Goal: Information Seeking & Learning: Learn about a topic

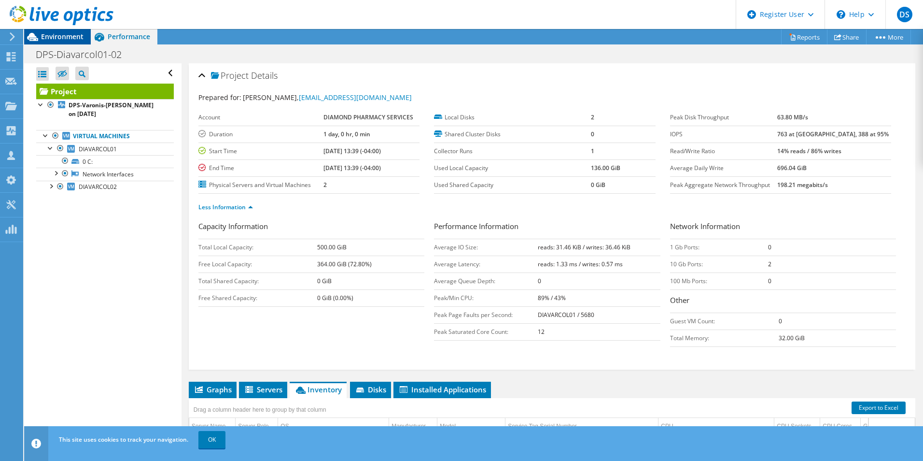
scroll to position [35, 0]
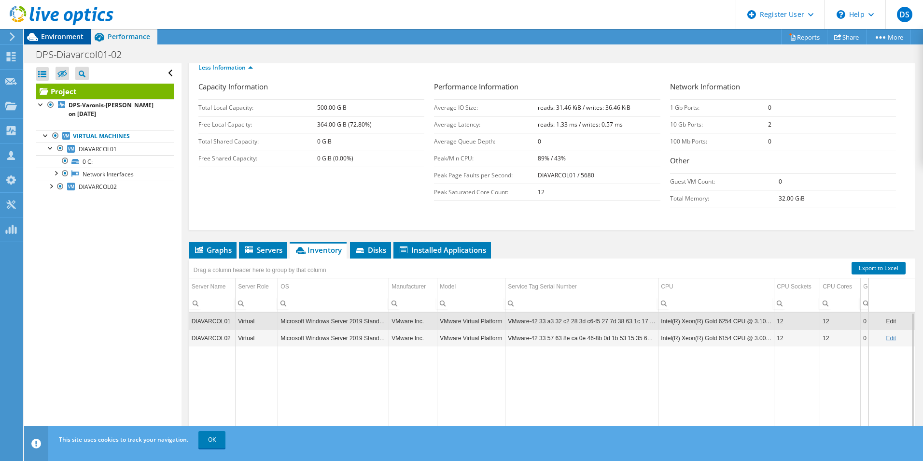
click at [77, 36] on span "Environment" at bounding box center [62, 36] width 42 height 9
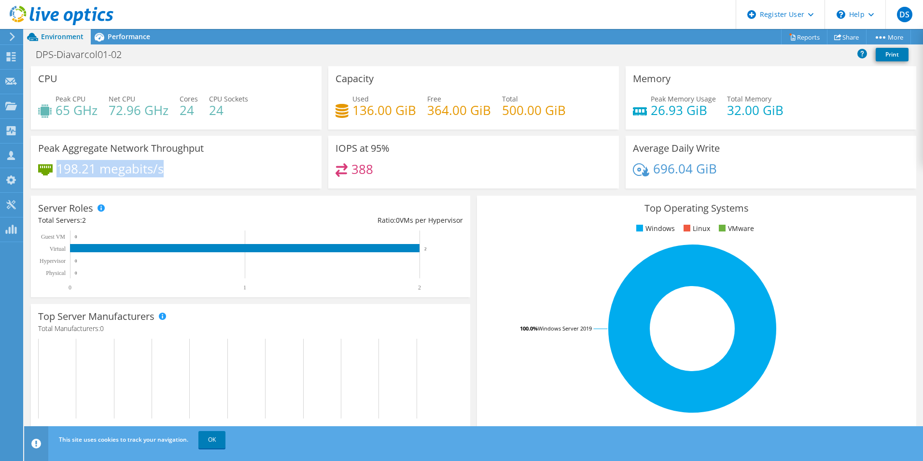
drag, startPoint x: 165, startPoint y: 170, endPoint x: 59, endPoint y: 172, distance: 105.3
click at [59, 172] on div "198.21 megabits/s" at bounding box center [176, 173] width 276 height 20
copy h4 "198.21 megabits/s"
click at [285, 133] on div "CPU Peak CPU 65 GHz Net CPU 72.96 GHz Cores 24 CPU Sockets 24" at bounding box center [176, 101] width 297 height 70
click at [128, 37] on span "Performance" at bounding box center [129, 36] width 42 height 9
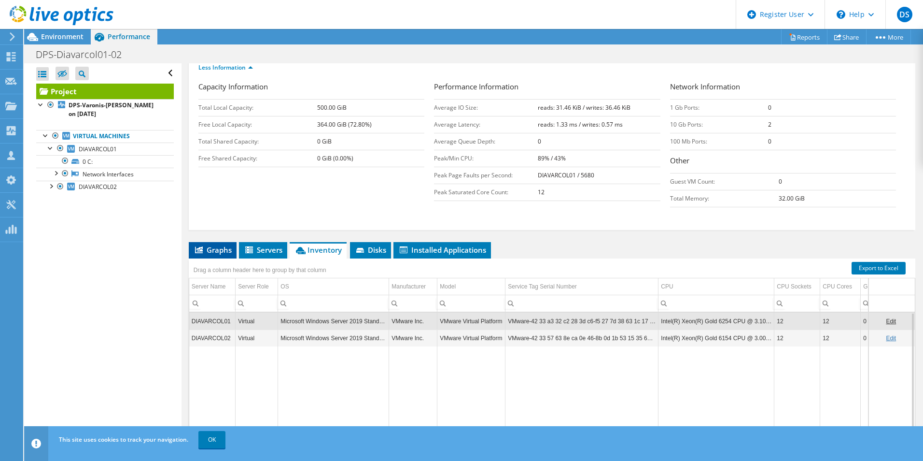
click at [224, 249] on span "Graphs" at bounding box center [213, 250] width 38 height 10
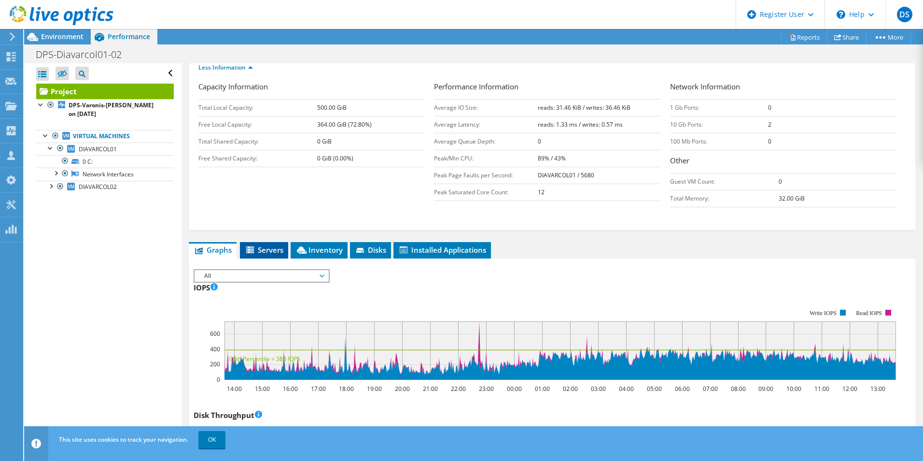
click at [255, 249] on icon at bounding box center [251, 250] width 10 height 8
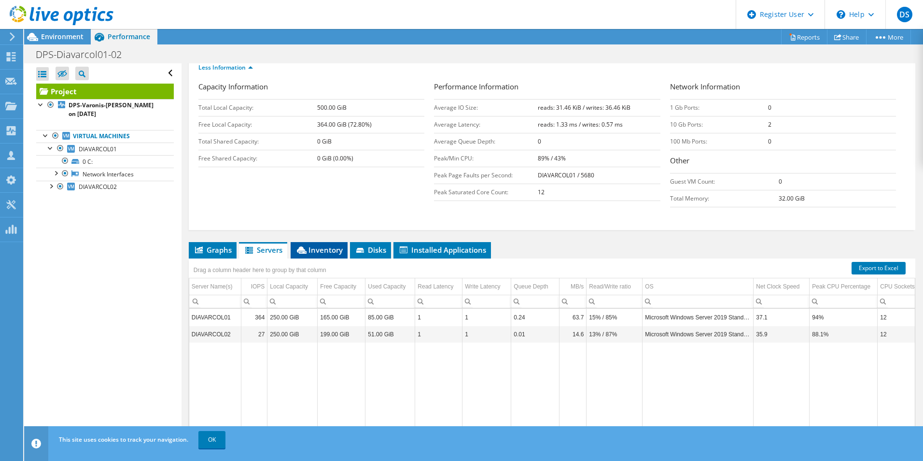
click at [303, 248] on icon at bounding box center [302, 249] width 10 height 7
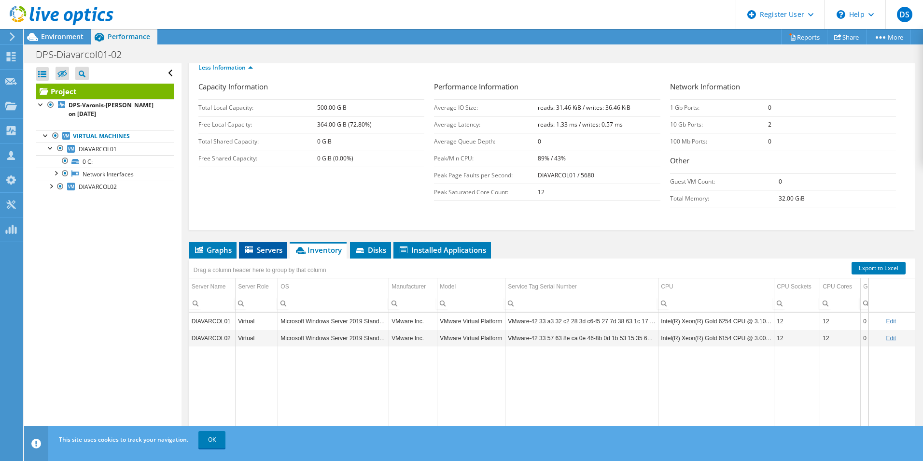
click at [263, 250] on span "Servers" at bounding box center [263, 250] width 39 height 10
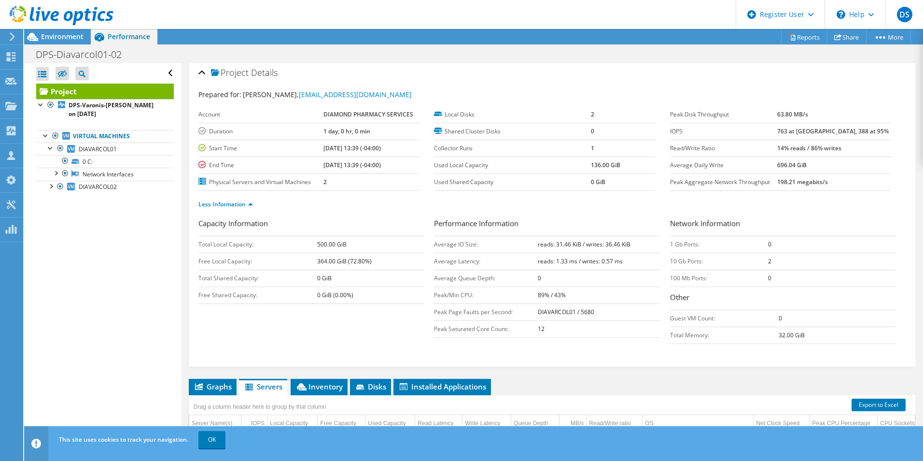
scroll to position [0, 0]
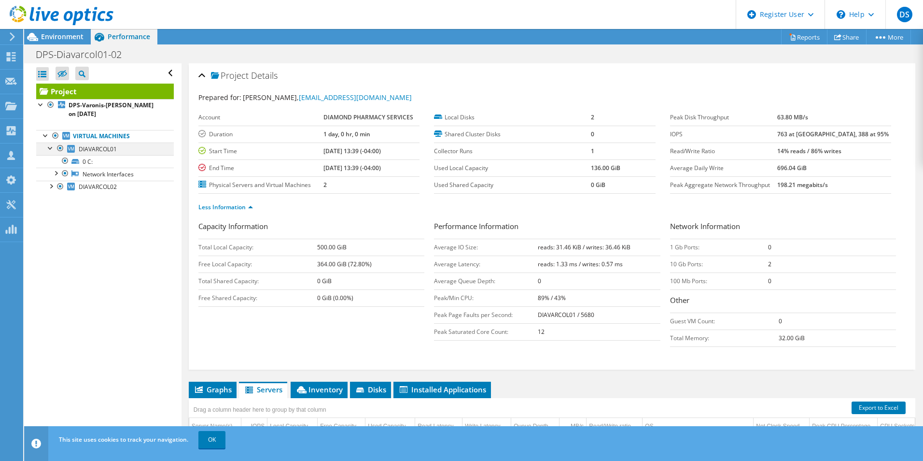
click at [50, 147] on div at bounding box center [51, 147] width 10 height 10
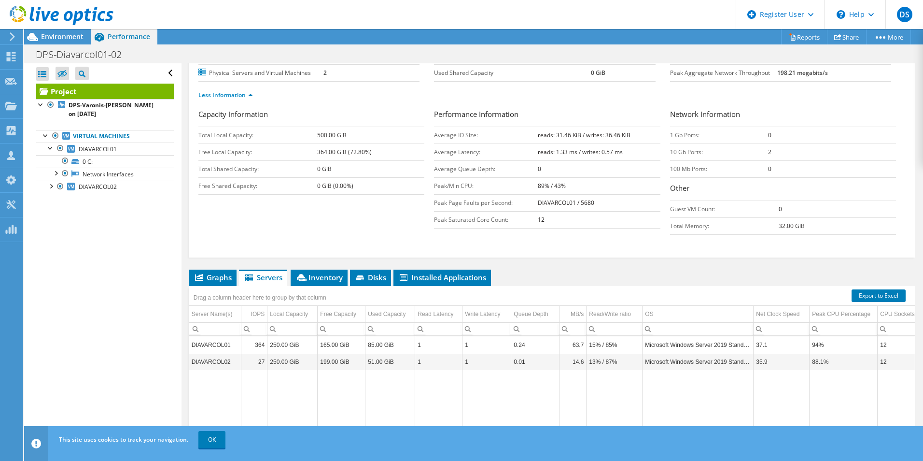
scroll to position [35, 0]
click at [52, 38] on span "Environment" at bounding box center [62, 36] width 42 height 9
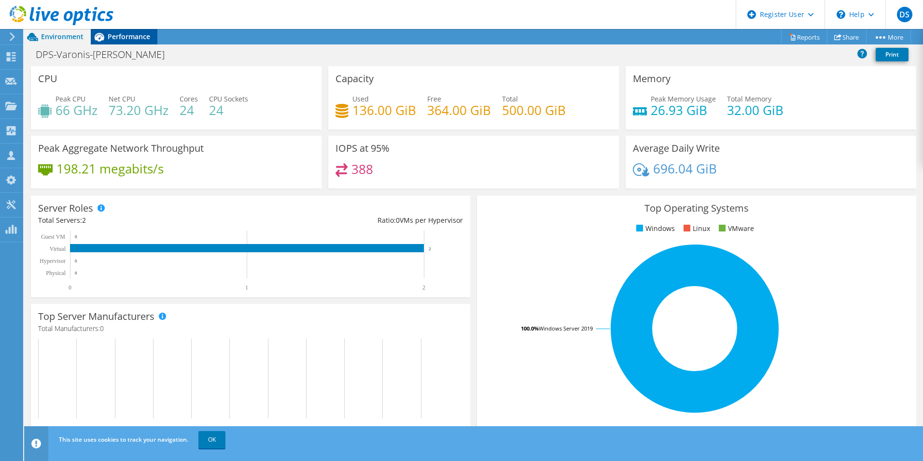
click at [134, 33] on span "Performance" at bounding box center [129, 36] width 42 height 9
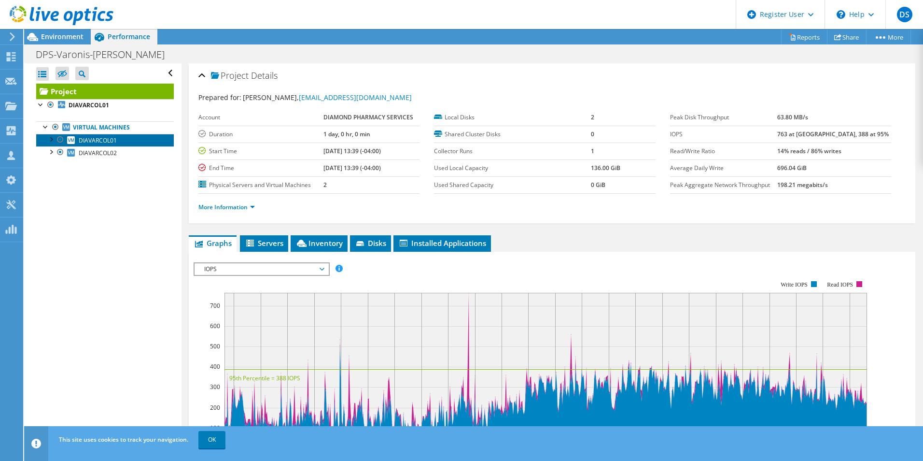
click at [85, 140] on span "DIAVARCOL01" at bounding box center [98, 140] width 38 height 8
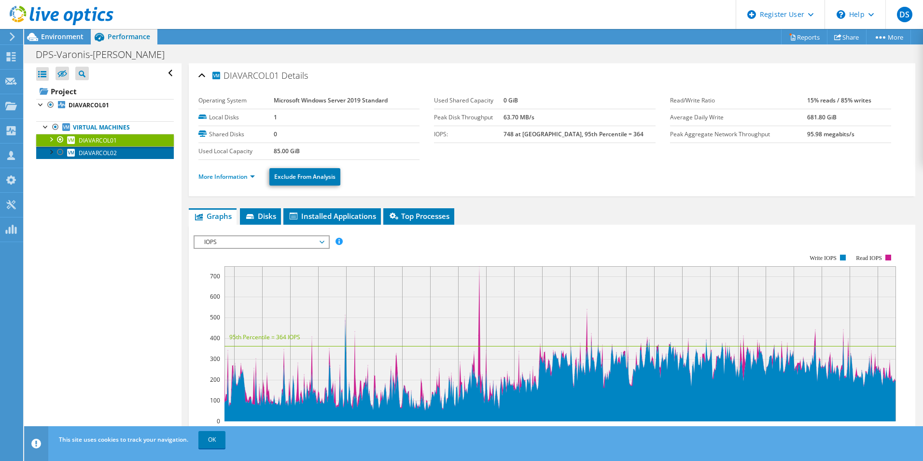
click at [85, 155] on span "DIAVARCOL02" at bounding box center [98, 153] width 38 height 8
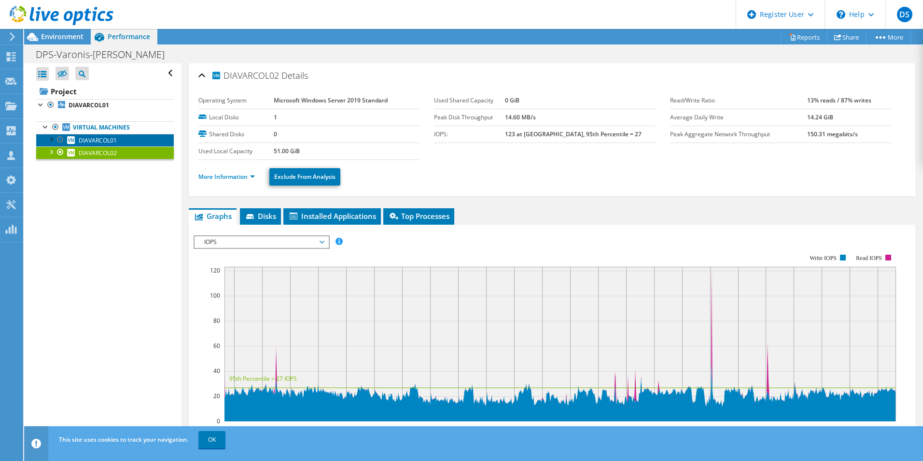
click at [91, 140] on span "DIAVARCOL01" at bounding box center [98, 140] width 38 height 8
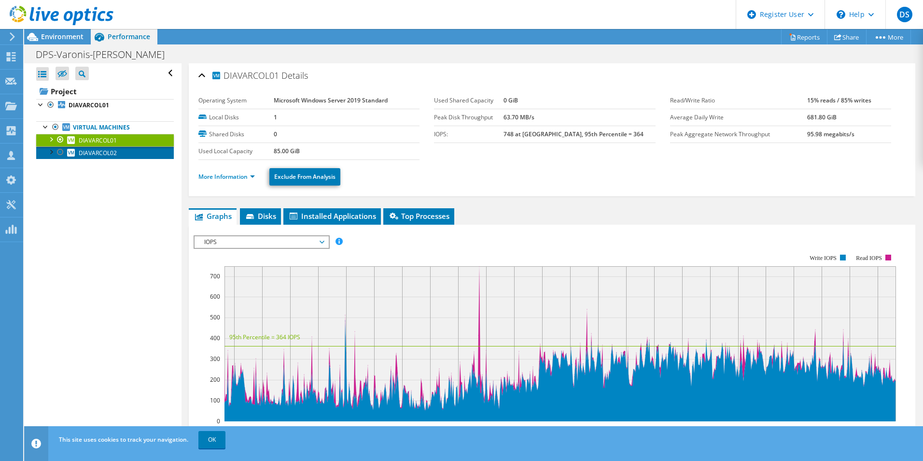
click at [90, 151] on span "DIAVARCOL02" at bounding box center [98, 153] width 38 height 8
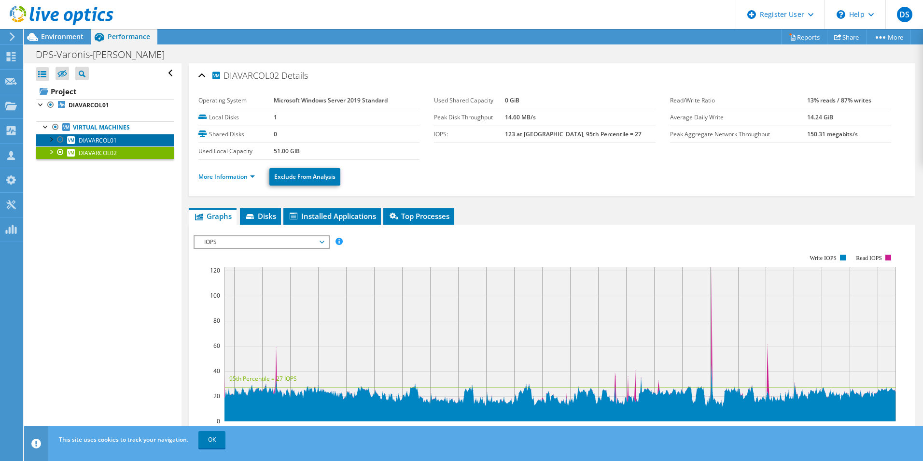
click at [93, 141] on span "DIAVARCOL01" at bounding box center [98, 140] width 38 height 8
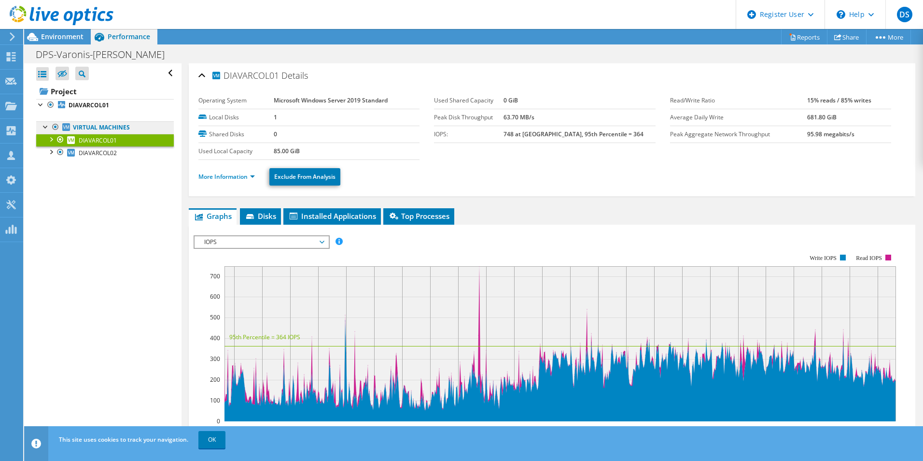
click at [104, 129] on link "Virtual Machines" at bounding box center [105, 127] width 138 height 13
click at [62, 32] on div at bounding box center [56, 16] width 113 height 32
click at [68, 36] on span "Environment" at bounding box center [62, 36] width 42 height 9
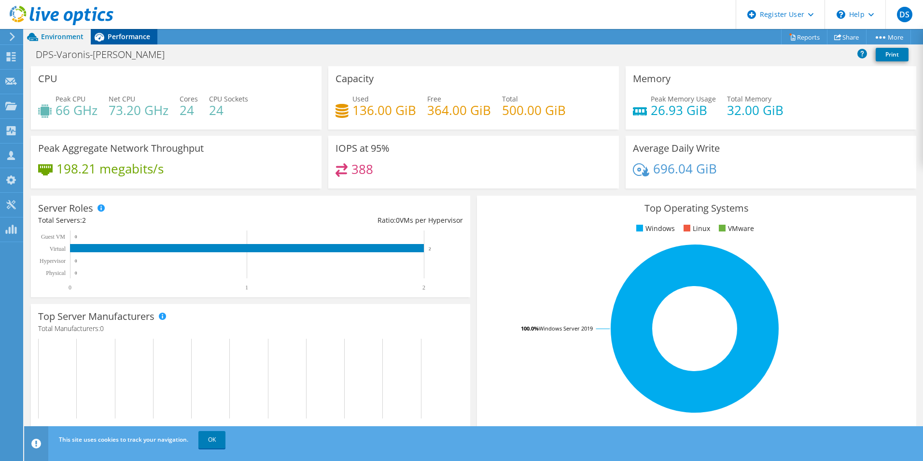
click at [122, 42] on div "Performance" at bounding box center [124, 36] width 67 height 15
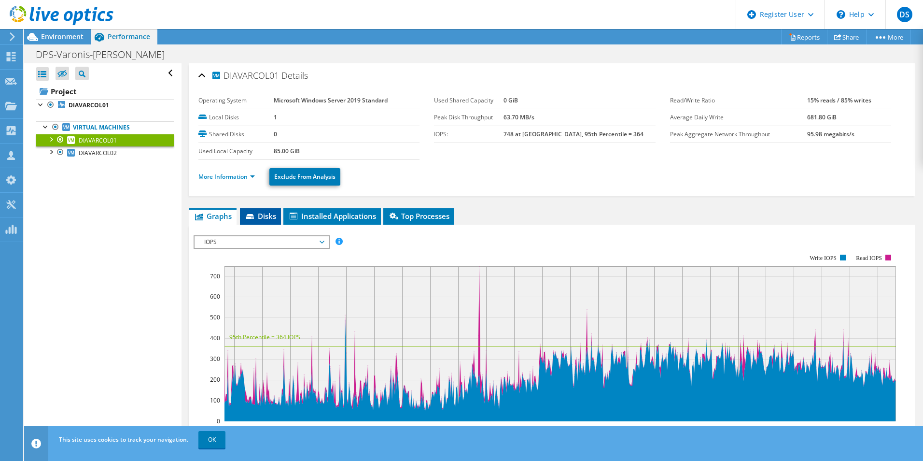
click at [262, 218] on span "Disks" at bounding box center [260, 216] width 31 height 10
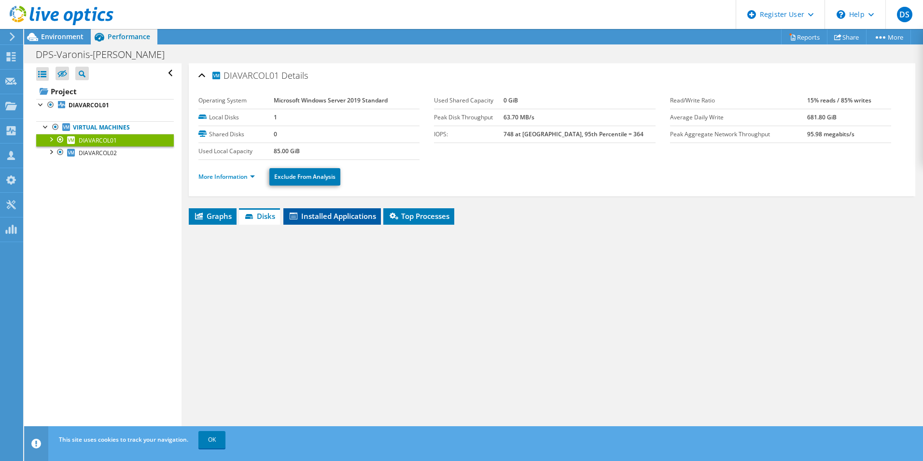
click at [315, 219] on span "Installed Applications" at bounding box center [332, 216] width 88 height 10
click at [205, 209] on li "Graphs" at bounding box center [213, 216] width 48 height 16
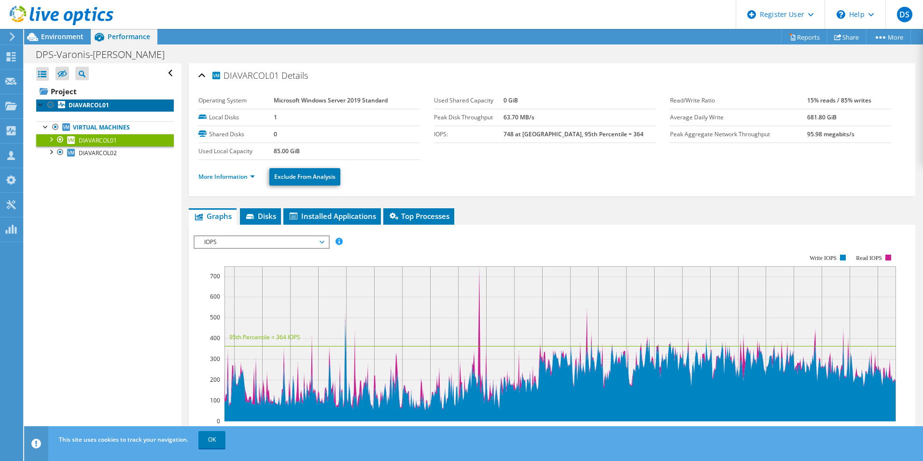
click at [60, 101] on icon at bounding box center [61, 104] width 7 height 7
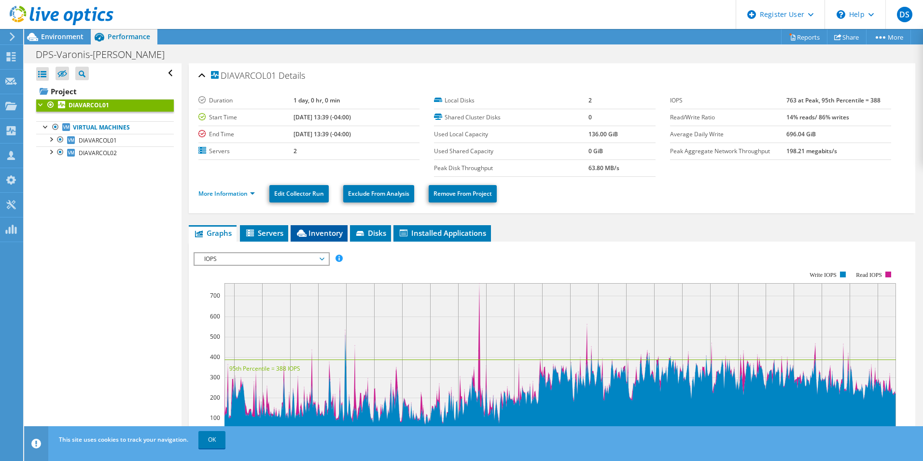
click at [296, 229] on li "Inventory" at bounding box center [319, 233] width 57 height 16
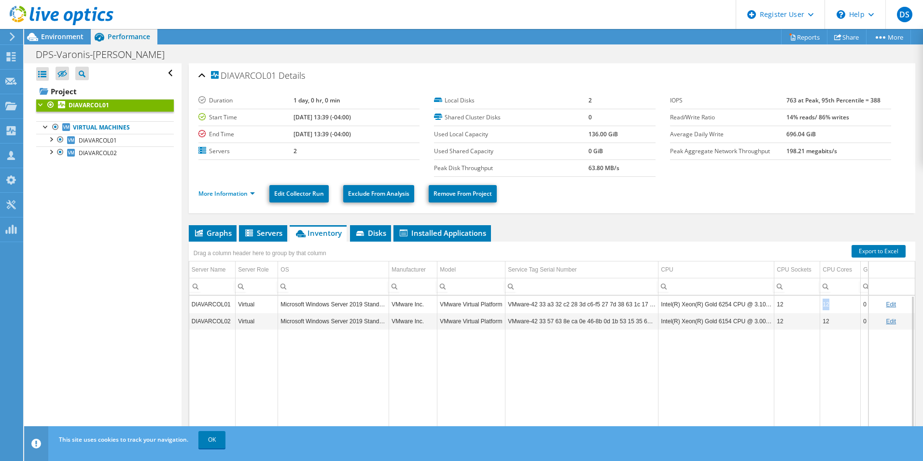
drag, startPoint x: 833, startPoint y: 306, endPoint x: 826, endPoint y: 305, distance: 6.8
click at [820, 303] on td "12" at bounding box center [840, 304] width 41 height 17
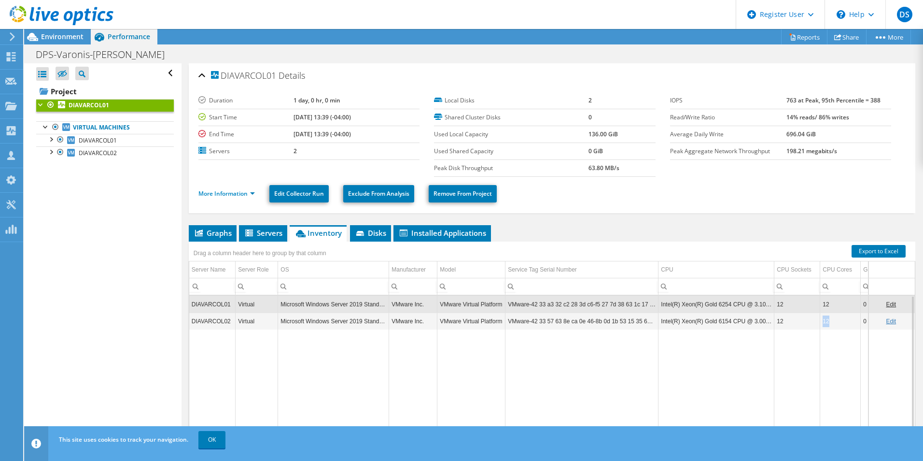
drag, startPoint x: 830, startPoint y: 320, endPoint x: 822, endPoint y: 321, distance: 7.8
click at [822, 321] on td "12" at bounding box center [840, 320] width 41 height 17
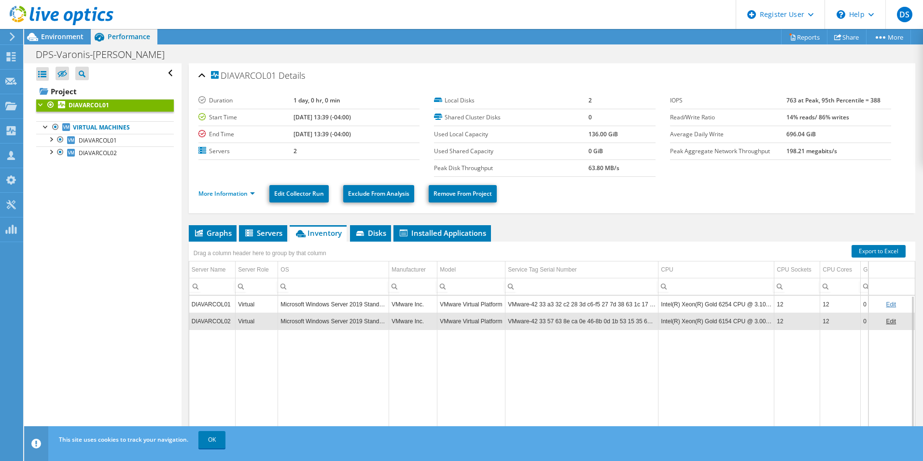
click at [831, 306] on td "12" at bounding box center [840, 304] width 41 height 17
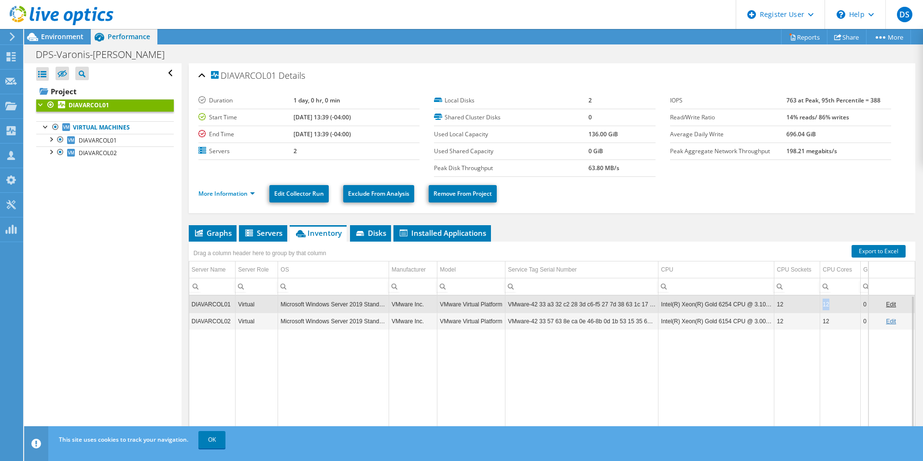
drag, startPoint x: 831, startPoint y: 305, endPoint x: 824, endPoint y: 305, distance: 6.8
click at [824, 305] on td "12" at bounding box center [840, 304] width 41 height 17
click at [63, 37] on span "Environment" at bounding box center [62, 36] width 42 height 9
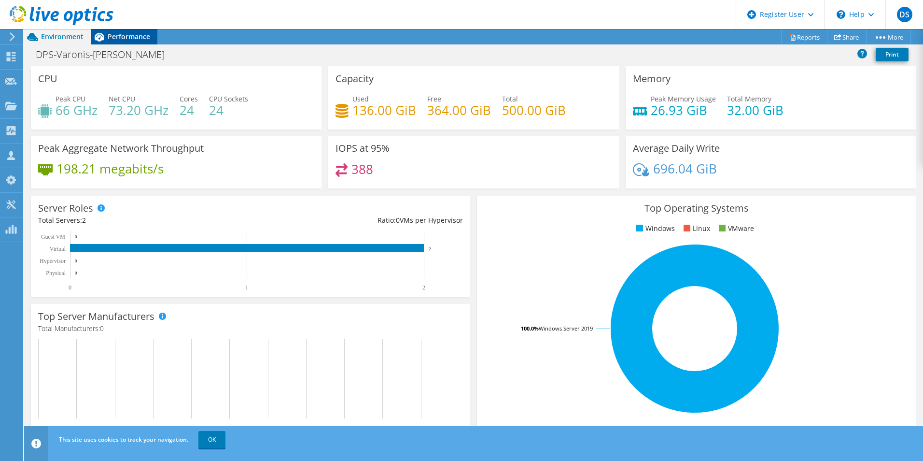
click at [116, 40] on span "Performance" at bounding box center [129, 36] width 42 height 9
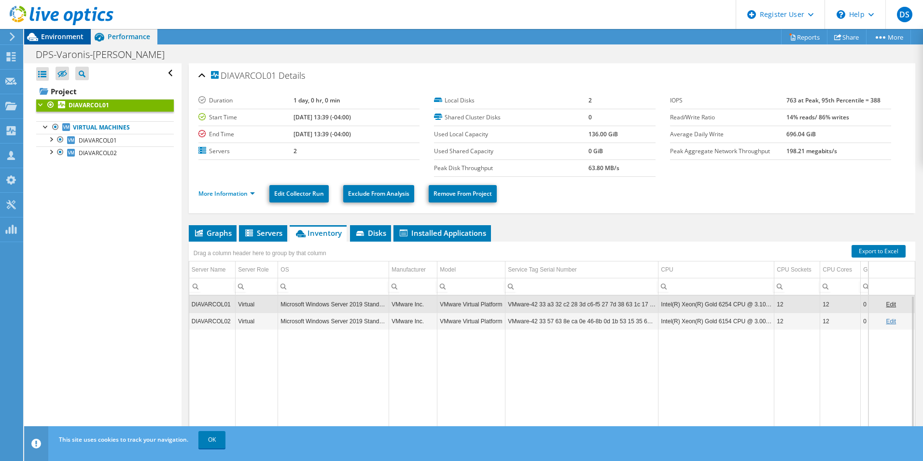
click at [69, 38] on span "Environment" at bounding box center [62, 36] width 42 height 9
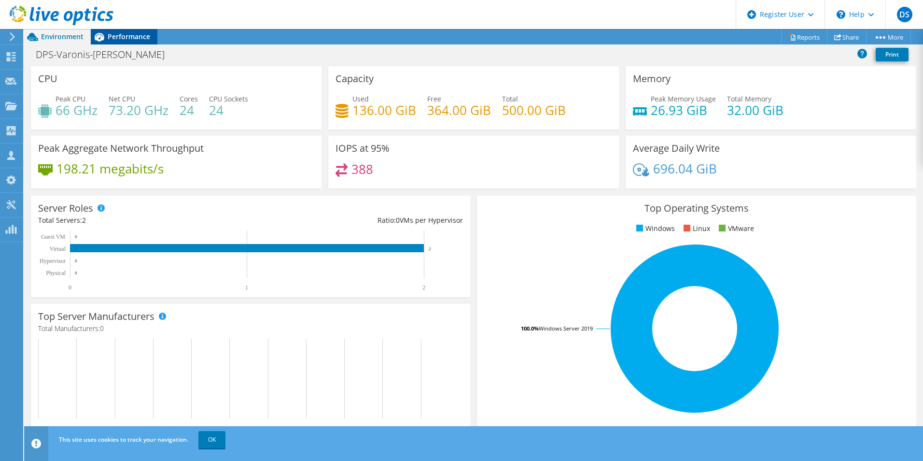
click at [111, 33] on span "Performance" at bounding box center [129, 36] width 42 height 9
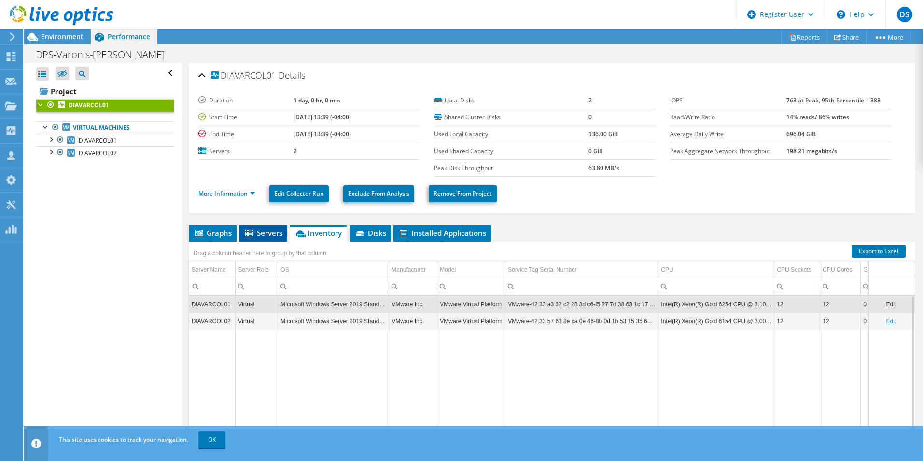
click at [267, 230] on span "Servers" at bounding box center [263, 233] width 39 height 10
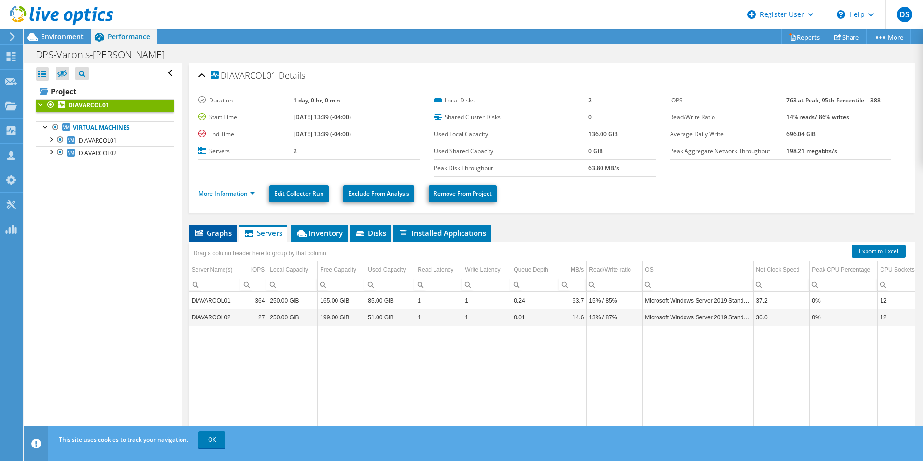
click at [218, 235] on span "Graphs" at bounding box center [213, 233] width 38 height 10
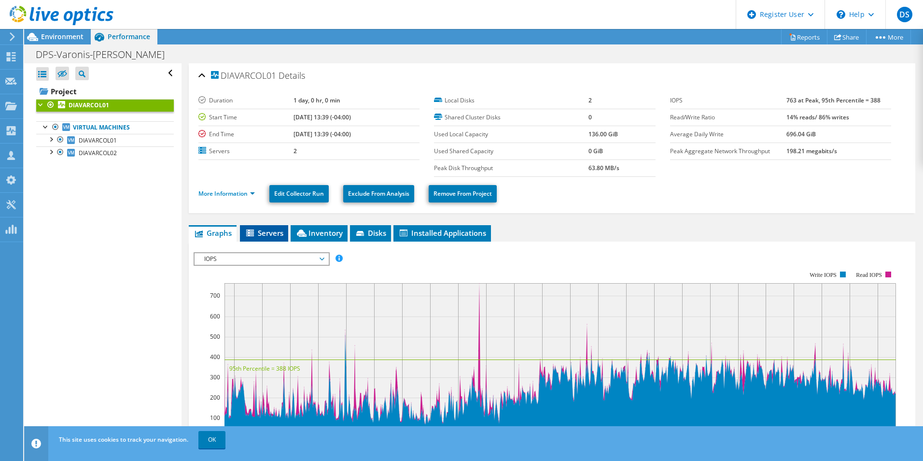
click at [252, 233] on icon at bounding box center [250, 232] width 8 height 7
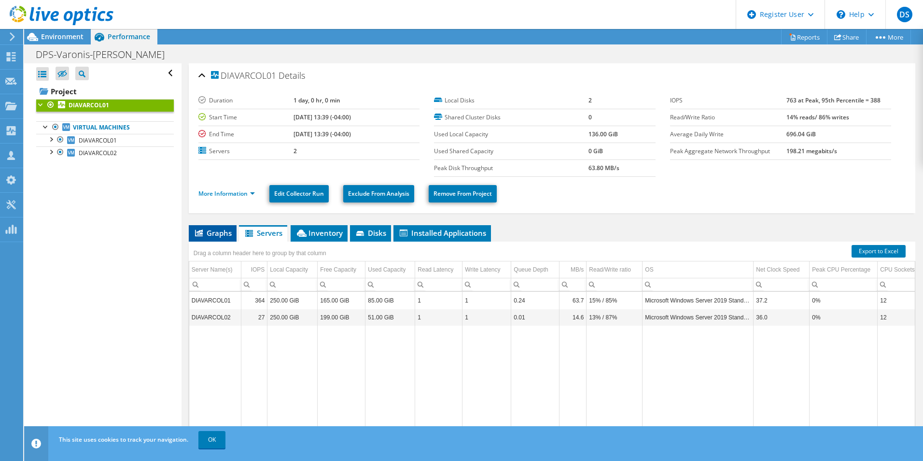
click at [221, 234] on span "Graphs" at bounding box center [213, 233] width 38 height 10
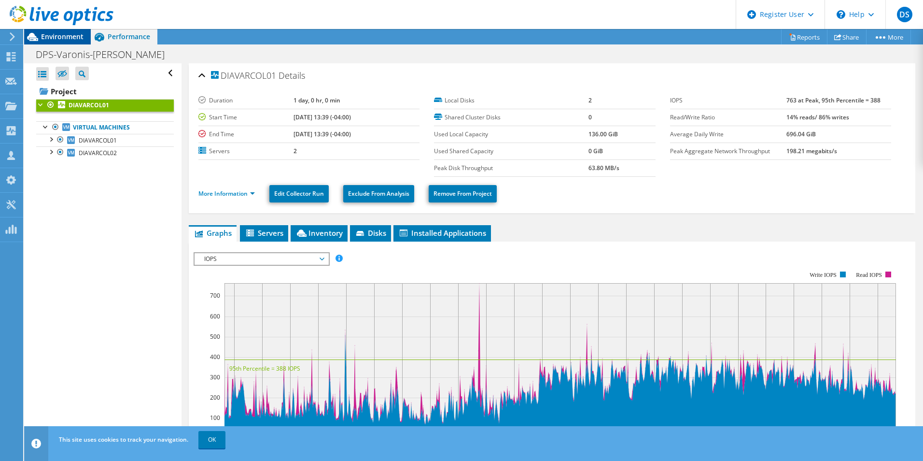
click at [39, 36] on icon at bounding box center [32, 36] width 17 height 17
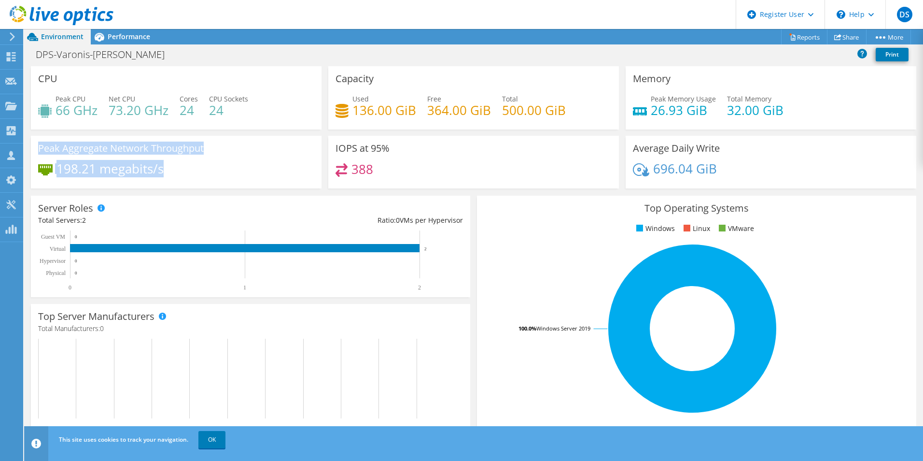
drag, startPoint x: 31, startPoint y: 149, endPoint x: 185, endPoint y: 174, distance: 156.0
click at [185, 174] on div "Peak Aggregate Network Throughput 198.21 megabits/s" at bounding box center [176, 162] width 291 height 53
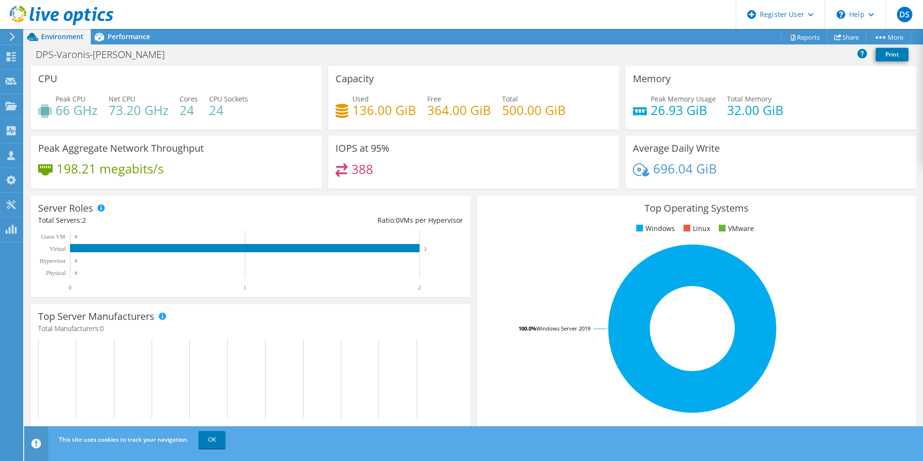
click at [190, 174] on div "198.21 megabits/s" at bounding box center [176, 173] width 276 height 20
click at [190, 175] on div "198.21 megabits/s" at bounding box center [176, 173] width 276 height 20
click at [130, 37] on span "Performance" at bounding box center [129, 36] width 42 height 9
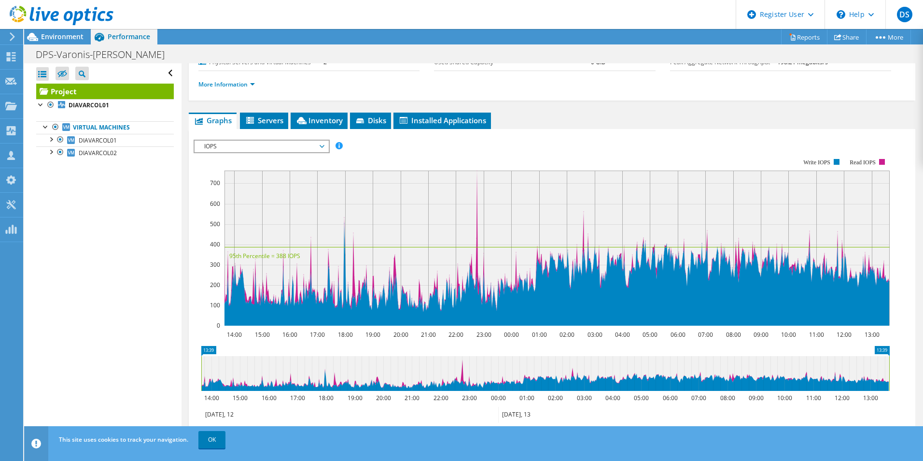
scroll to position [110, 0]
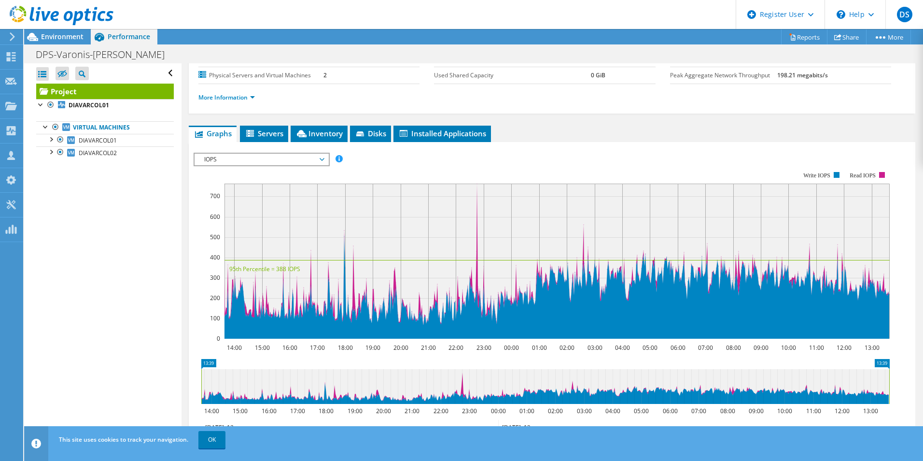
click at [314, 149] on div "IOPS Disk Throughput IO Size Latency Queue Depth CPU Percentage Memory Page Fau…" at bounding box center [552, 315] width 717 height 335
click at [317, 160] on span "IOPS" at bounding box center [261, 160] width 124 height 12
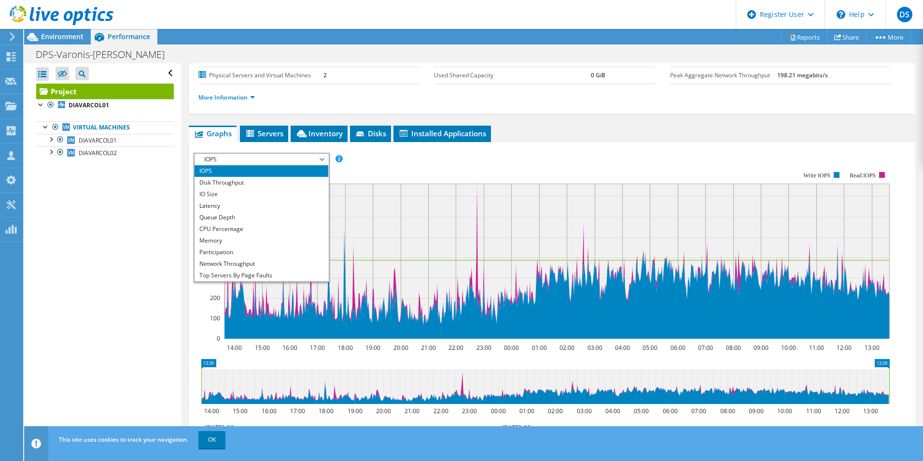
scroll to position [35, 0]
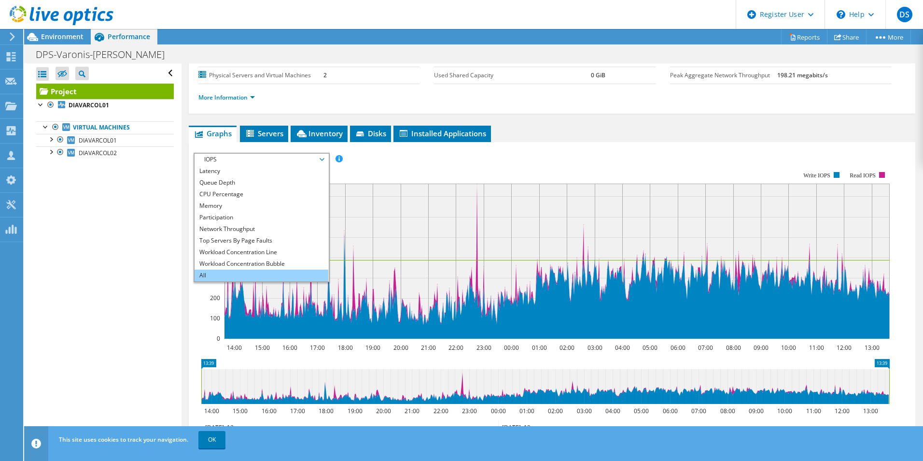
click at [287, 274] on li "All" at bounding box center [262, 275] width 134 height 12
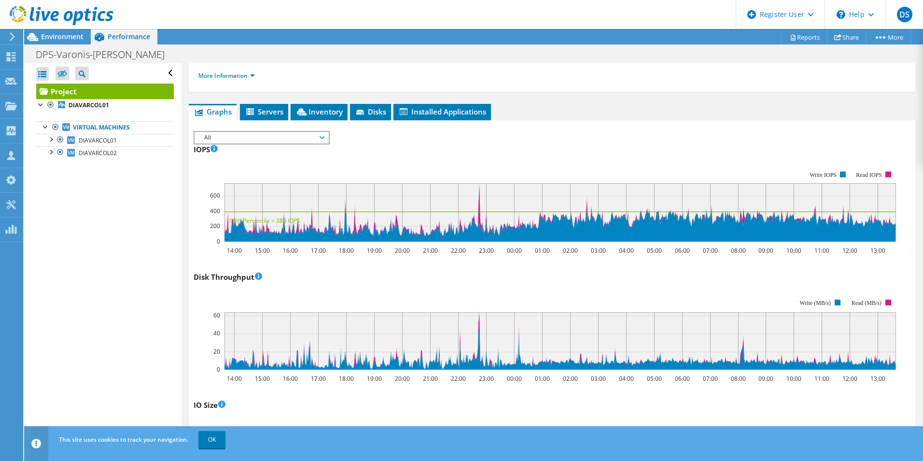
scroll to position [127, 0]
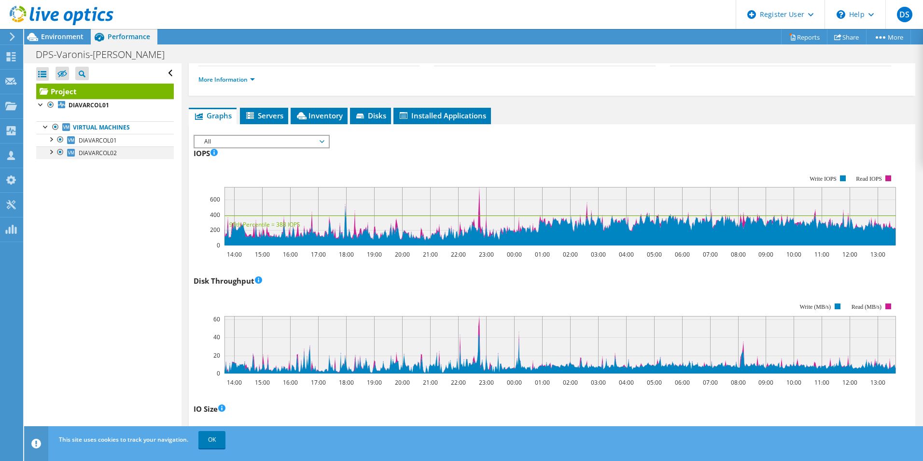
click at [53, 151] on div at bounding box center [51, 151] width 10 height 10
click at [84, 154] on span "DIAVARCOL02" at bounding box center [98, 153] width 38 height 8
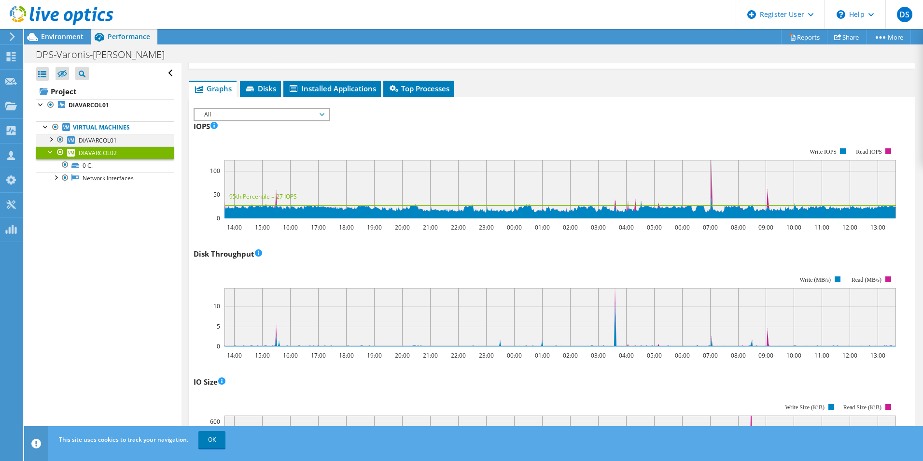
click at [52, 139] on div at bounding box center [51, 139] width 10 height 10
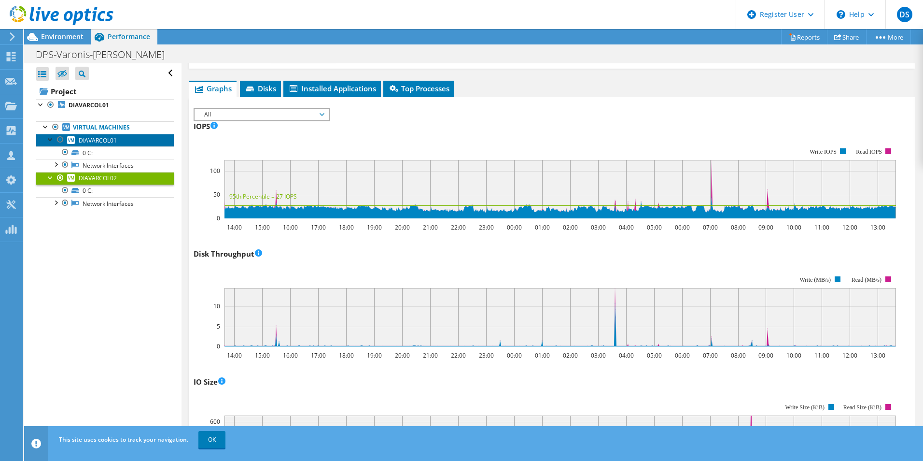
click at [91, 140] on span "DIAVARCOL01" at bounding box center [98, 140] width 38 height 8
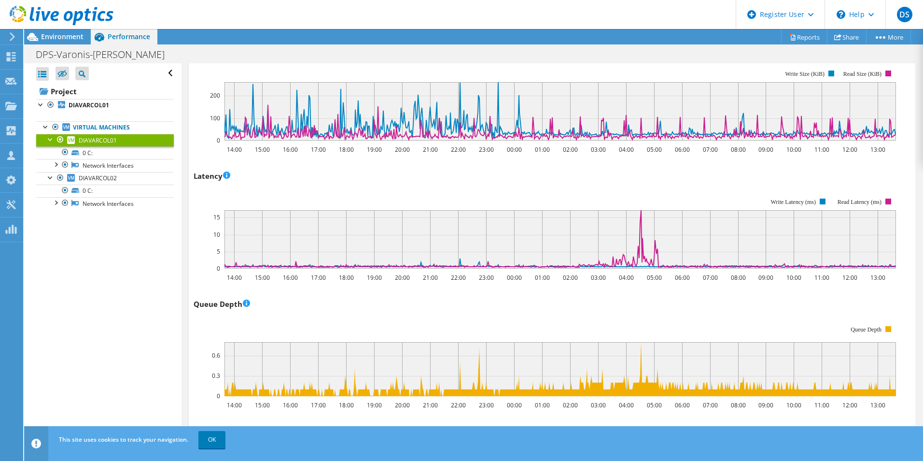
scroll to position [452, 0]
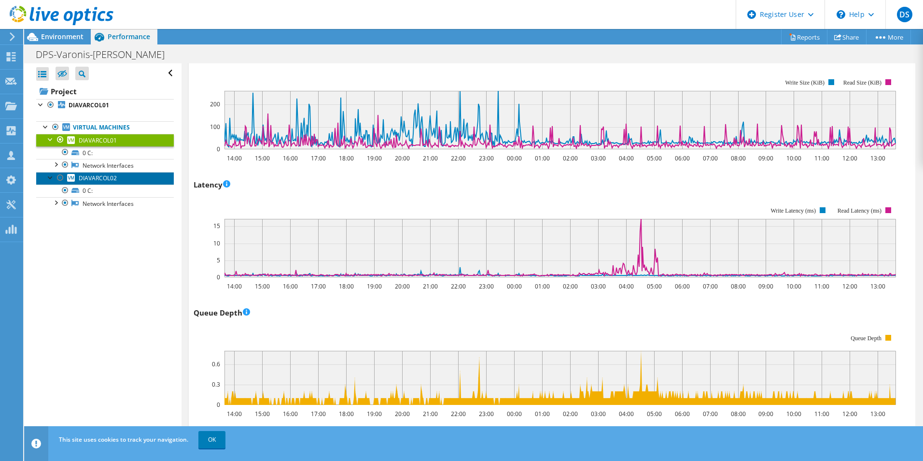
click at [88, 177] on span "DIAVARCOL02" at bounding box center [98, 178] width 38 height 8
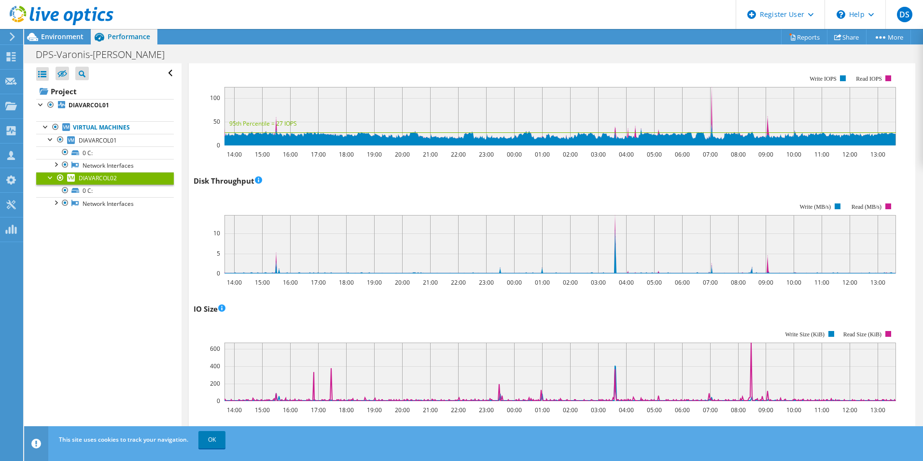
scroll to position [0, 0]
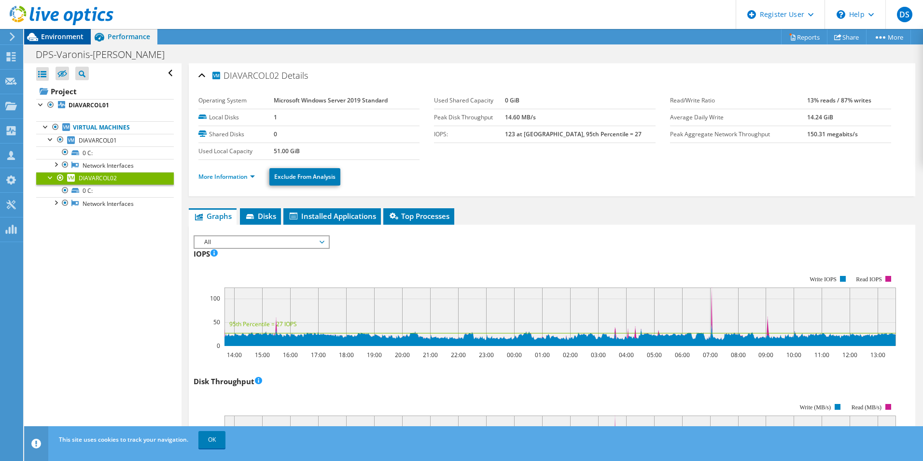
click at [63, 36] on span "Environment" at bounding box center [62, 36] width 42 height 9
